Goal: Information Seeking & Learning: Find specific fact

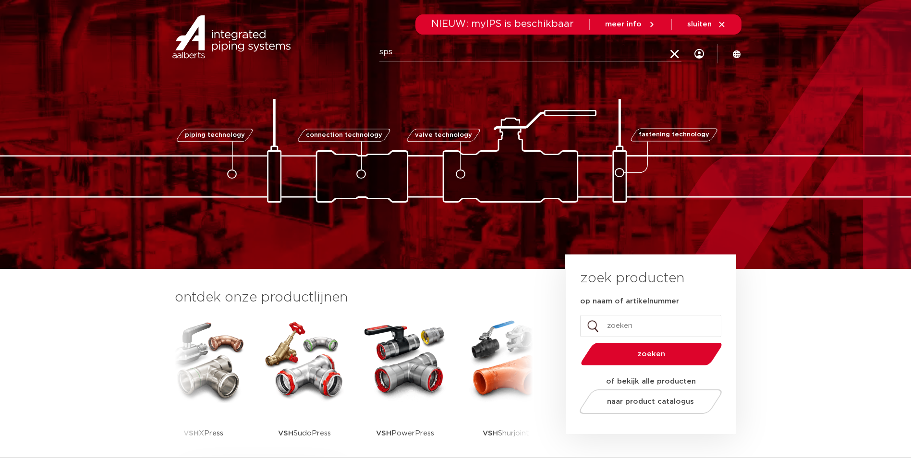
type input "sps"
click button "Zoeken" at bounding box center [0, 0] width 0 height 0
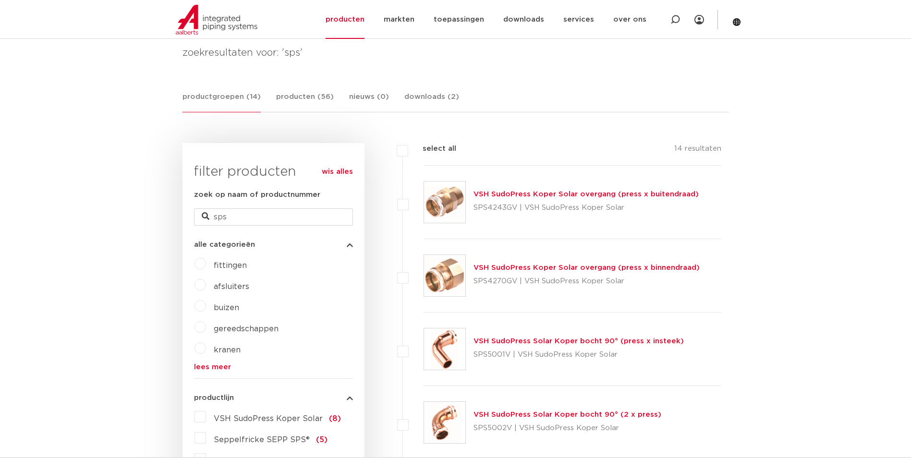
scroll to position [181, 0]
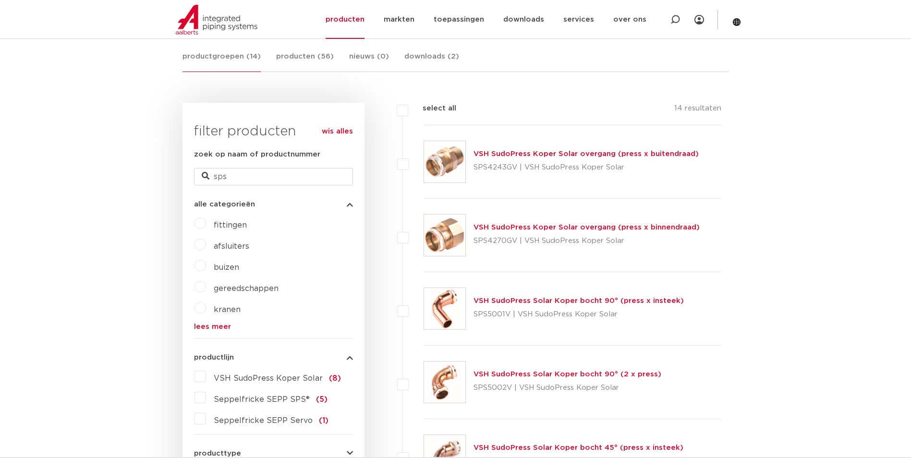
click at [206, 246] on label "afsluiters" at bounding box center [227, 244] width 43 height 15
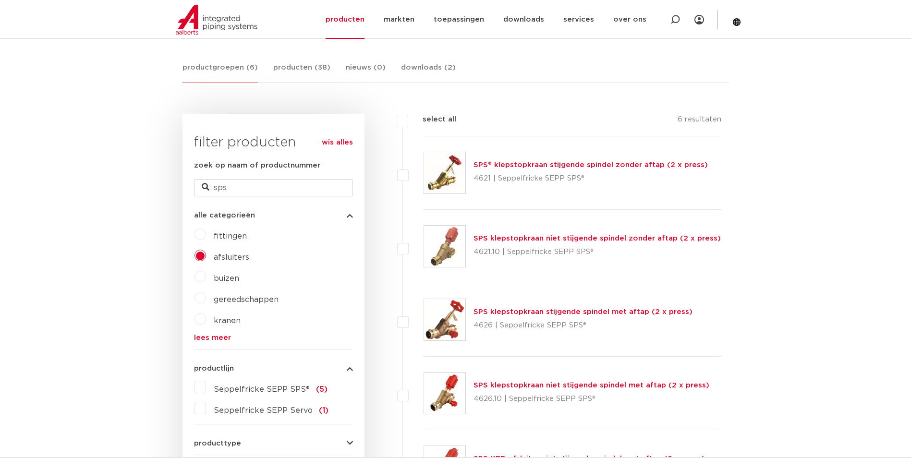
scroll to position [192, 0]
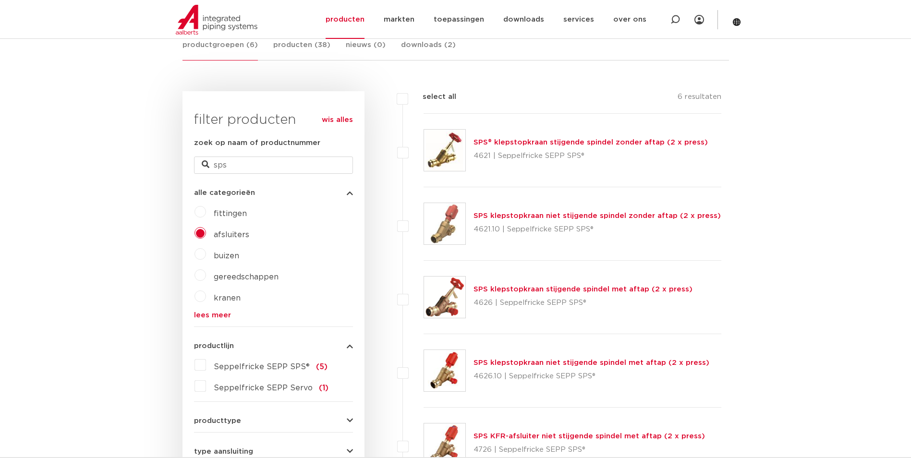
click at [525, 290] on link "SPS klepstopkraan stijgende spindel met aftap (2 x press)" at bounding box center [583, 289] width 219 height 7
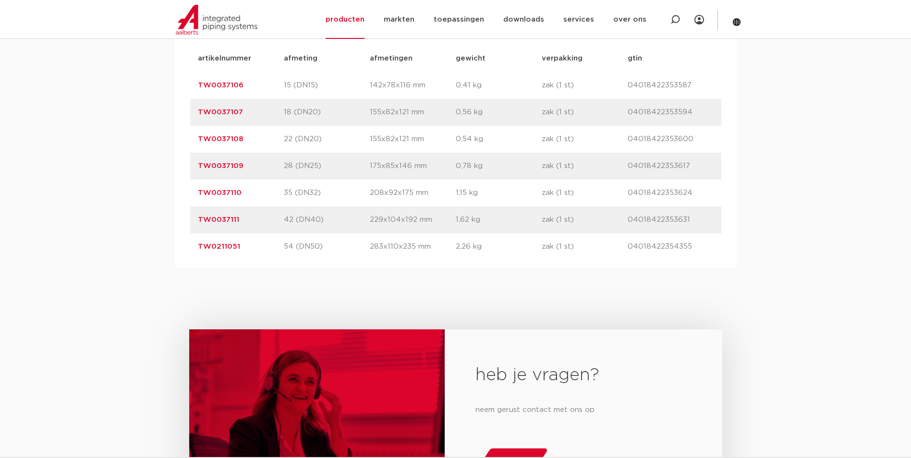
scroll to position [609, 0]
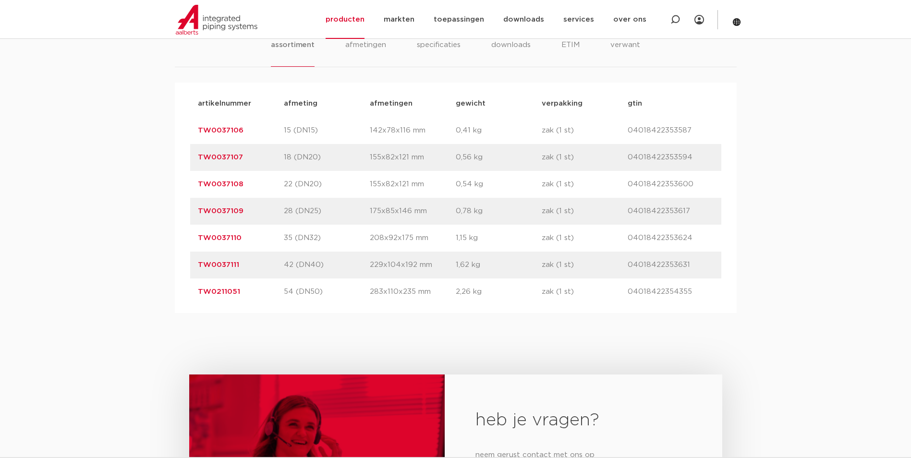
drag, startPoint x: 242, startPoint y: 292, endPoint x: 197, endPoint y: 294, distance: 44.3
click at [198, 294] on p "TW0211051" at bounding box center [241, 292] width 86 height 12
copy link "TW0211051"
click at [227, 291] on link "TW0211051" at bounding box center [219, 291] width 42 height 7
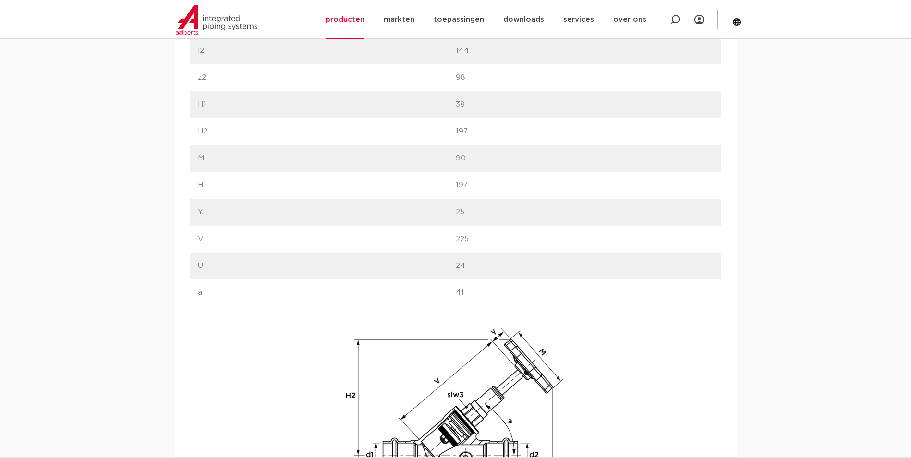
scroll to position [355, 0]
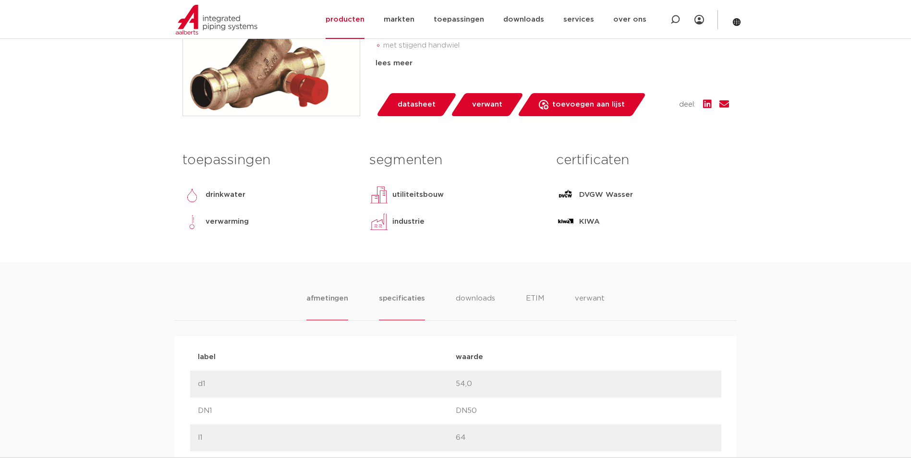
click at [398, 299] on li "specificaties" at bounding box center [402, 306] width 46 height 27
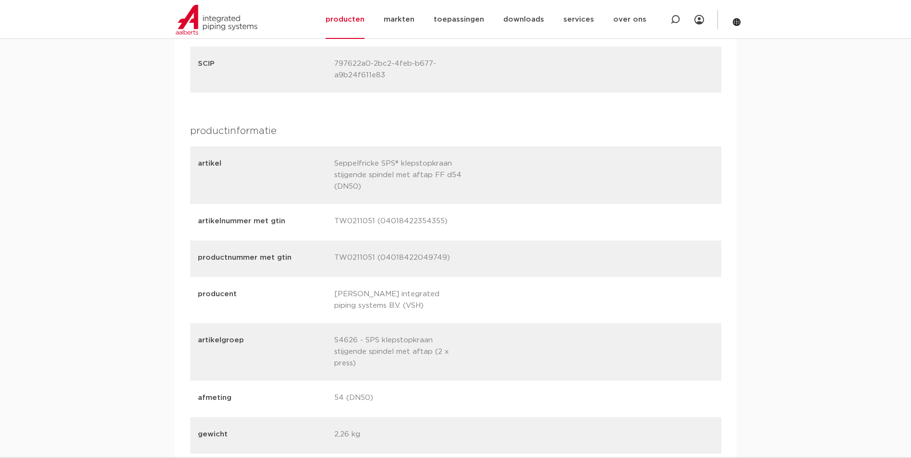
scroll to position [1230, 0]
drag, startPoint x: 441, startPoint y: 257, endPoint x: 380, endPoint y: 259, distance: 61.1
click at [380, 259] on p "TW0211051 (04018422049749)" at bounding box center [398, 258] width 129 height 13
copy p "04018422049749"
